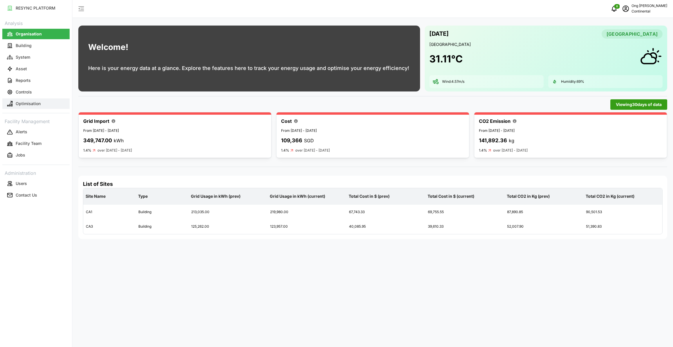
click at [29, 104] on p "Optimisation" at bounding box center [28, 104] width 25 height 6
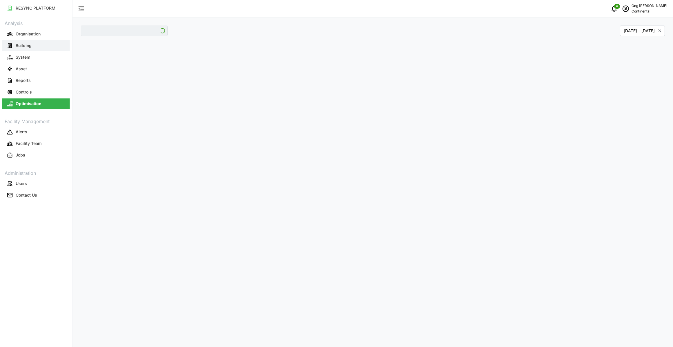
type input "CA1"
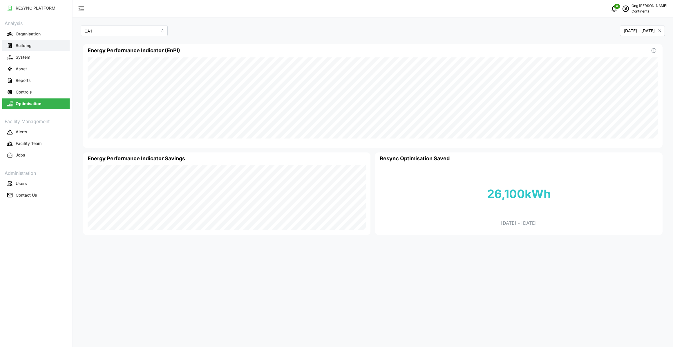
click at [26, 48] on p "Building" at bounding box center [24, 46] width 16 height 6
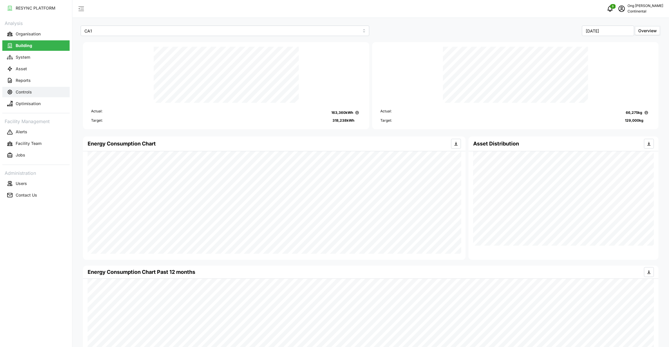
click at [35, 93] on button "Controls" at bounding box center [35, 92] width 67 height 10
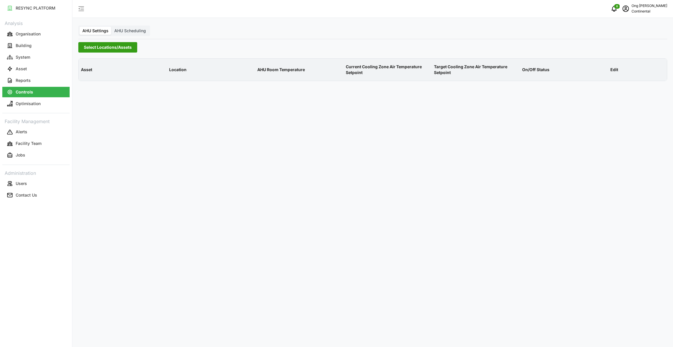
click at [116, 49] on span "Select Locations/Assets" at bounding box center [108, 47] width 48 height 10
click at [86, 72] on icon at bounding box center [86, 73] width 5 height 5
click at [96, 81] on span "Select CA1" at bounding box center [98, 82] width 4 height 4
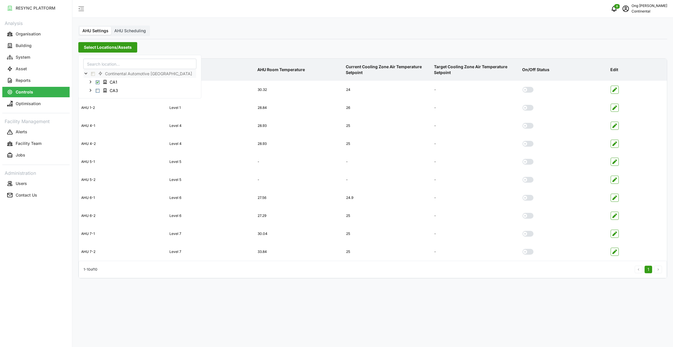
click at [199, 313] on div "AHU Settings AHU Scheduling Select Locations/Assets Asset Location AHU Room Tem…" at bounding box center [373, 173] width 601 height 347
click at [102, 49] on span "Select Locations/Assets" at bounding box center [108, 47] width 48 height 10
click at [97, 90] on span "Select CA3" at bounding box center [98, 91] width 4 height 4
